Goal: Book appointment/travel/reservation

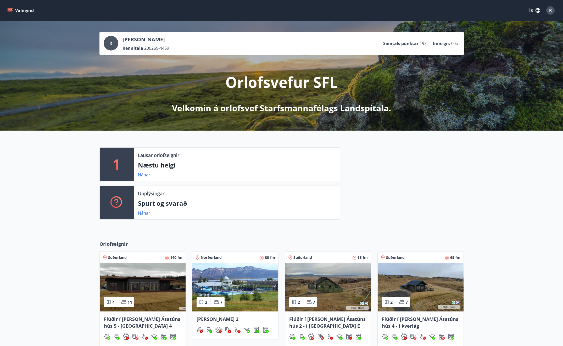
click at [160, 168] on p "Næstu helgi" at bounding box center [237, 165] width 198 height 9
click at [142, 172] on link "Nánar" at bounding box center [144, 175] width 12 height 6
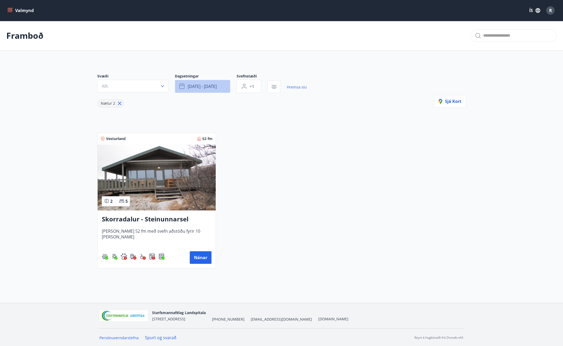
click at [210, 88] on span "[DATE] - [DATE]" at bounding box center [202, 86] width 29 height 6
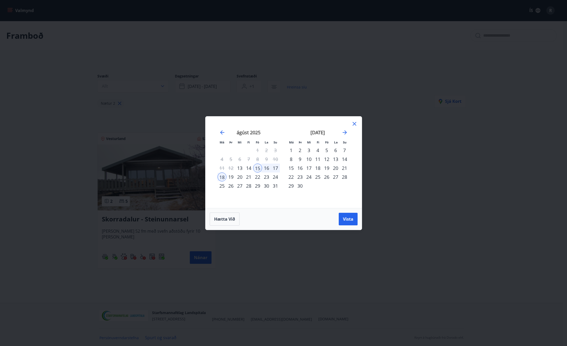
click at [222, 176] on div "18" at bounding box center [221, 176] width 9 height 9
click at [240, 177] on div "20" at bounding box center [239, 176] width 9 height 9
click at [350, 220] on span "Vista" at bounding box center [348, 219] width 10 height 6
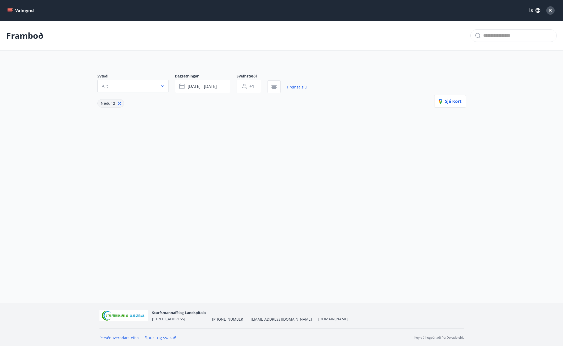
scroll to position [1, 0]
click at [295, 86] on link "Hreinsa síu" at bounding box center [297, 87] width 20 height 12
type input "*"
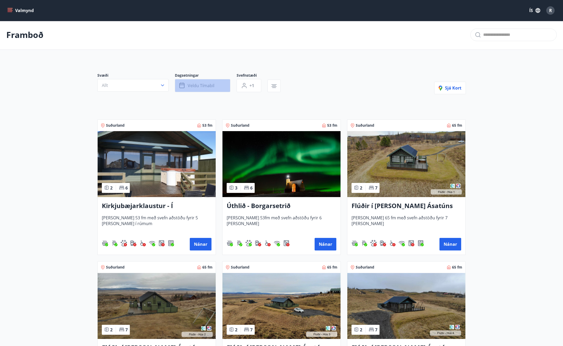
click at [198, 85] on span "Veldu tímabil" at bounding box center [201, 86] width 27 height 6
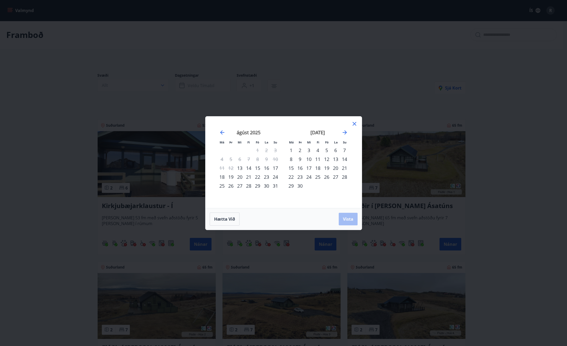
click at [222, 176] on div "18" at bounding box center [221, 176] width 9 height 9
click at [241, 177] on div "20" at bounding box center [239, 176] width 9 height 9
click at [351, 221] on span "Vista" at bounding box center [348, 219] width 10 height 6
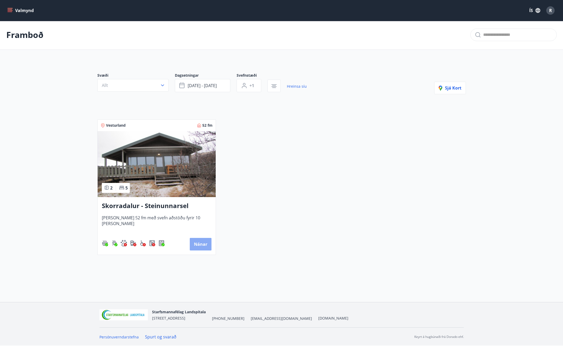
click at [202, 244] on button "Nánar" at bounding box center [201, 244] width 22 height 13
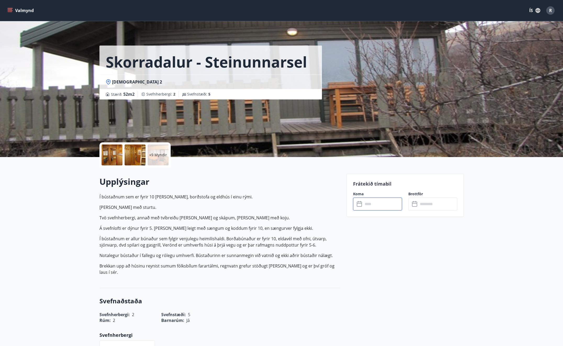
click at [369, 203] on input "text" at bounding box center [382, 204] width 39 height 13
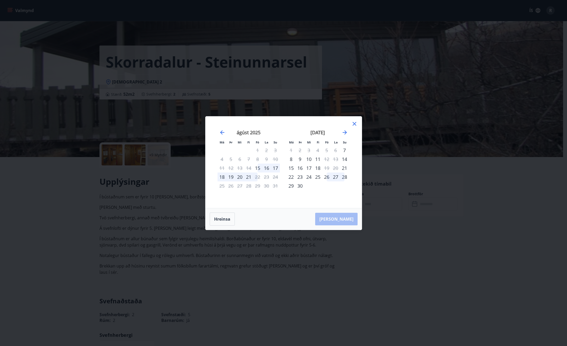
click at [222, 177] on div "18" at bounding box center [221, 176] width 9 height 9
click at [240, 177] on div "20" at bounding box center [239, 176] width 9 height 9
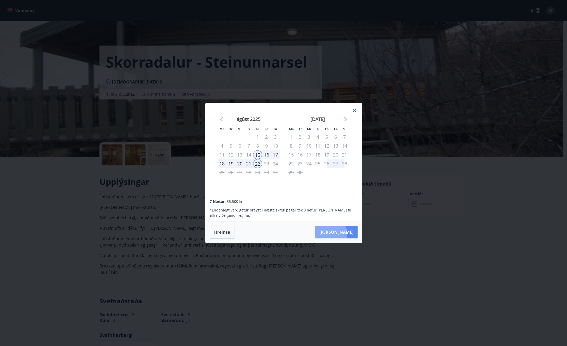
click at [346, 234] on button "[PERSON_NAME]" at bounding box center [336, 232] width 42 height 13
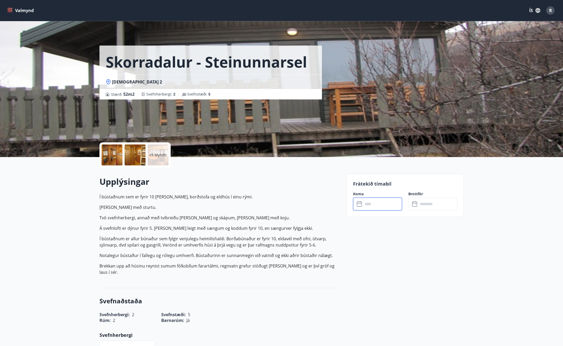
type input "******"
